Goal: Find specific fact: Find specific fact

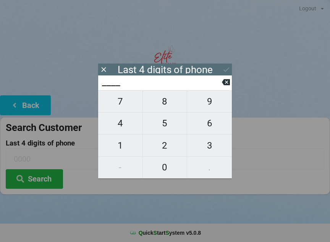
click at [168, 168] on span "0" at bounding box center [165, 167] width 44 height 16
type input "0___"
click at [118, 101] on span "7" at bounding box center [120, 101] width 44 height 16
type input "07__"
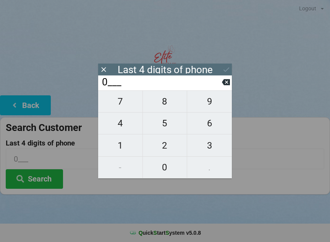
type input "07__"
click at [161, 147] on span "2" at bounding box center [165, 145] width 44 height 16
type input "072_"
click at [121, 124] on span "4" at bounding box center [120, 123] width 44 height 16
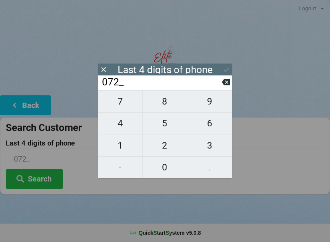
type input "0724"
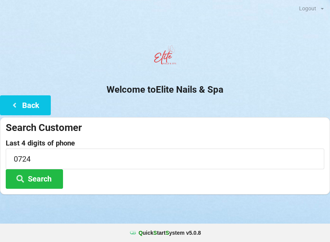
click at [36, 178] on button "Search" at bounding box center [34, 178] width 57 height 19
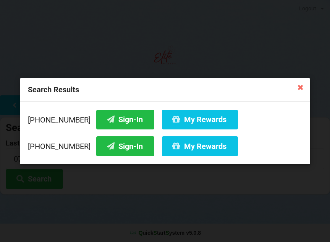
click at [200, 118] on button "My Rewards" at bounding box center [200, 118] width 76 height 19
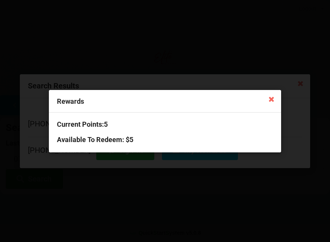
click at [272, 97] on icon at bounding box center [271, 98] width 12 height 12
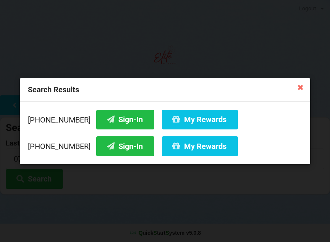
click at [298, 85] on icon at bounding box center [300, 87] width 12 height 12
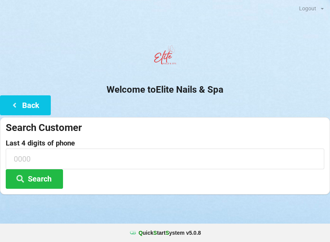
click at [32, 178] on button "Search" at bounding box center [34, 178] width 57 height 19
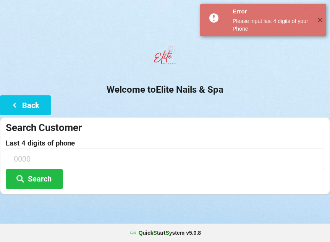
click at [23, 109] on button "Back" at bounding box center [25, 104] width 51 height 19
